Goal: Task Accomplishment & Management: Use online tool/utility

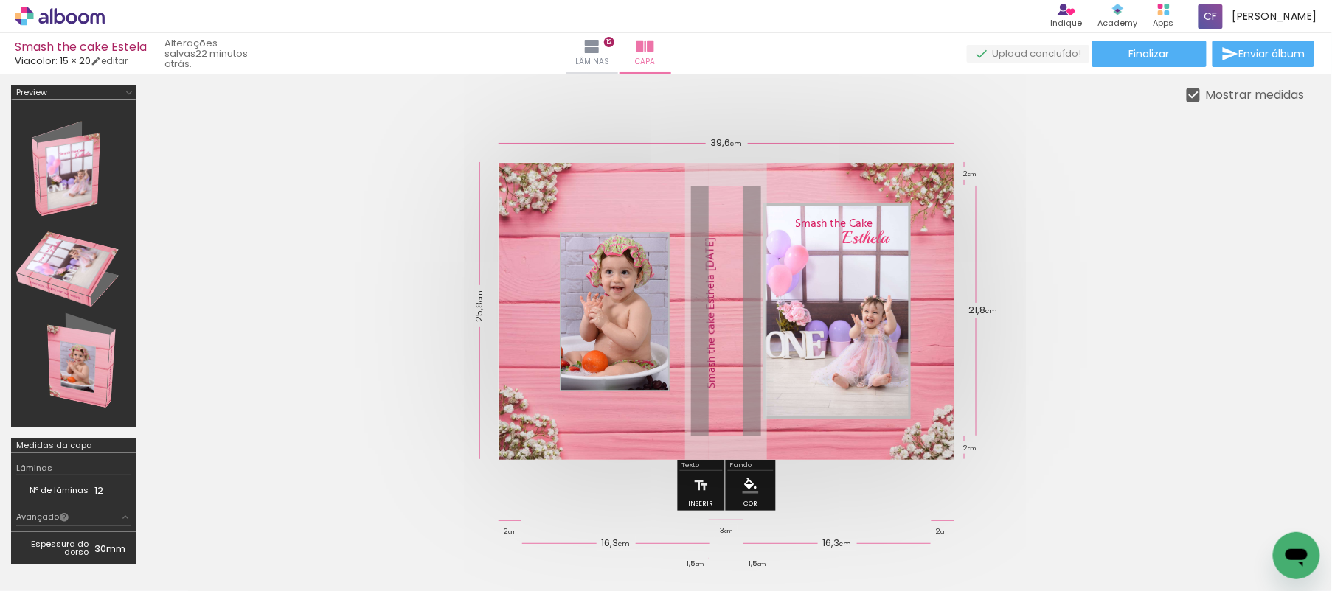
scroll to position [0, 2343]
